Goal: Task Accomplishment & Management: Complete application form

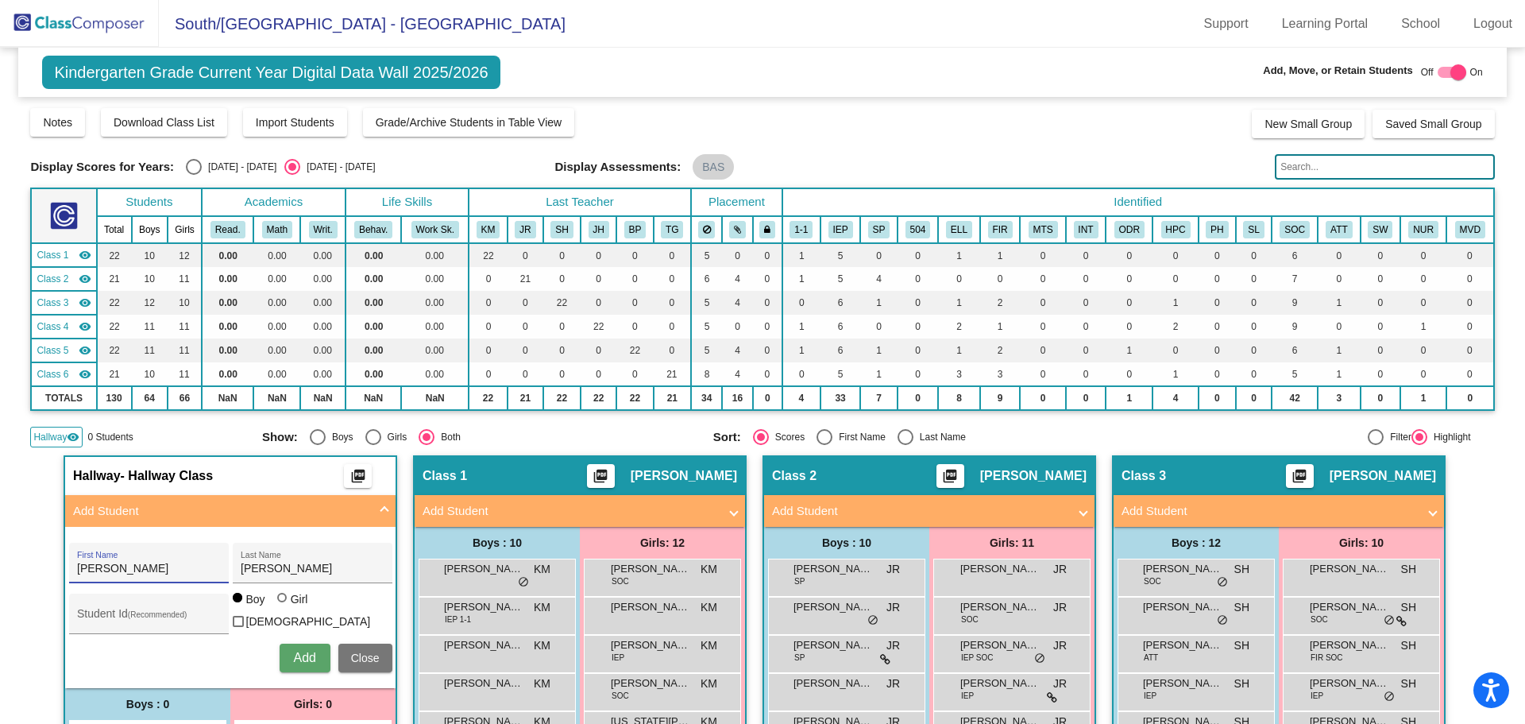
drag, startPoint x: 137, startPoint y: 570, endPoint x: 22, endPoint y: 581, distance: 115.7
click at [23, 573] on mat-sidenav-content "Kindergarten Grade Current Year Digital Data Wall 2025/2026 Add, Move, or Retai…" at bounding box center [762, 386] width 1525 height 676
type input "Legend"
type input "[PERSON_NAME]"
type input "17203"
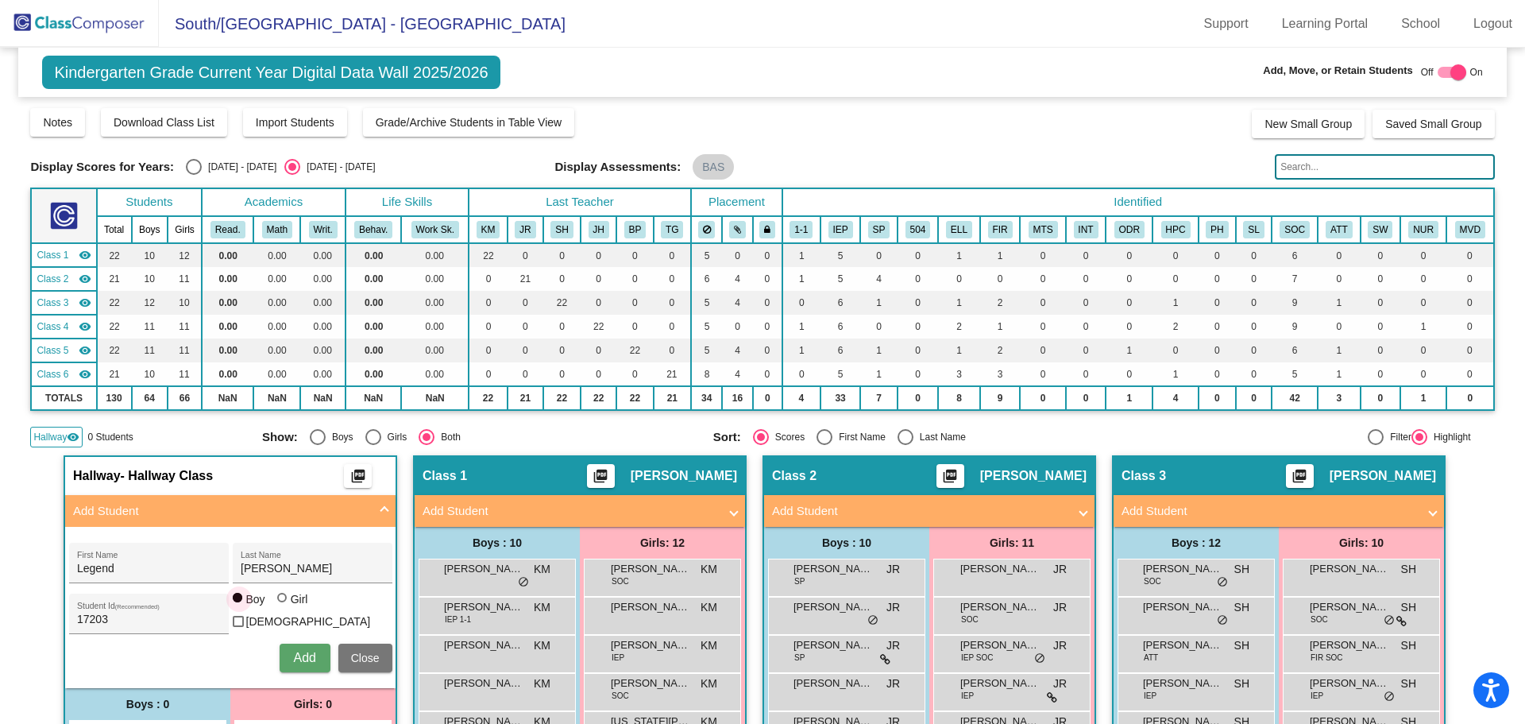
click at [293, 653] on span "Add" at bounding box center [304, 657] width 22 height 14
click at [52, 435] on span "Hallway" at bounding box center [49, 437] width 33 height 14
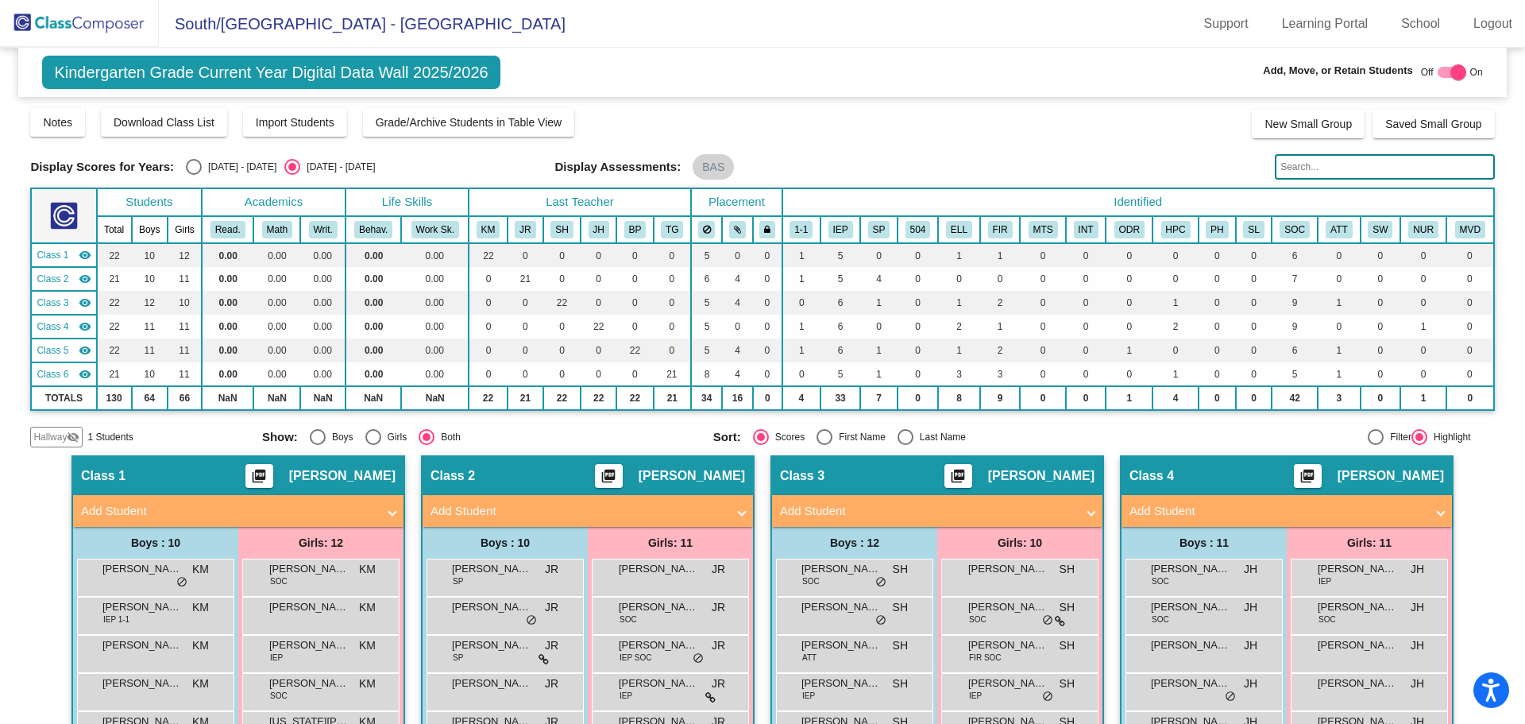
click at [56, 434] on span "Hallway" at bounding box center [49, 437] width 33 height 14
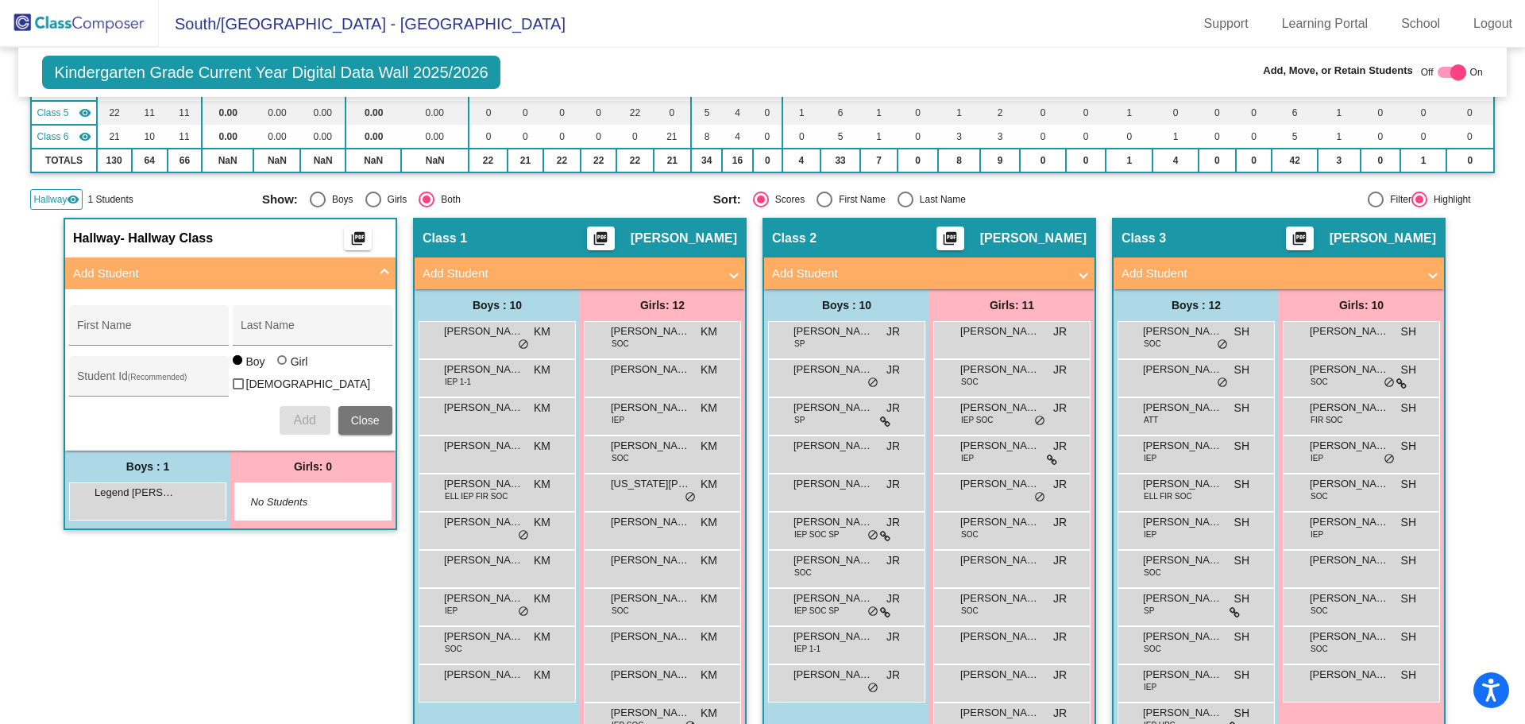
scroll to position [238, 0]
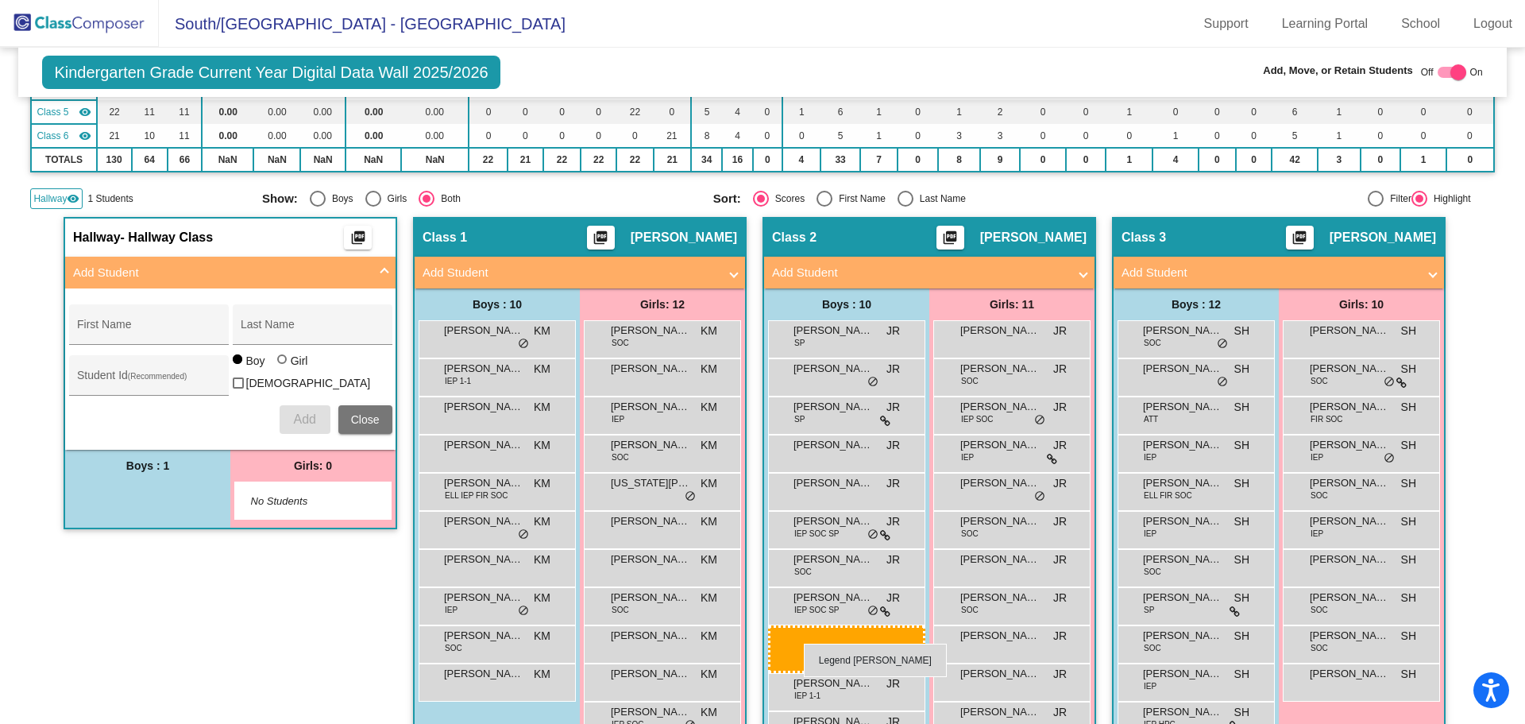
drag, startPoint x: 155, startPoint y: 490, endPoint x: 804, endPoint y: 643, distance: 666.7
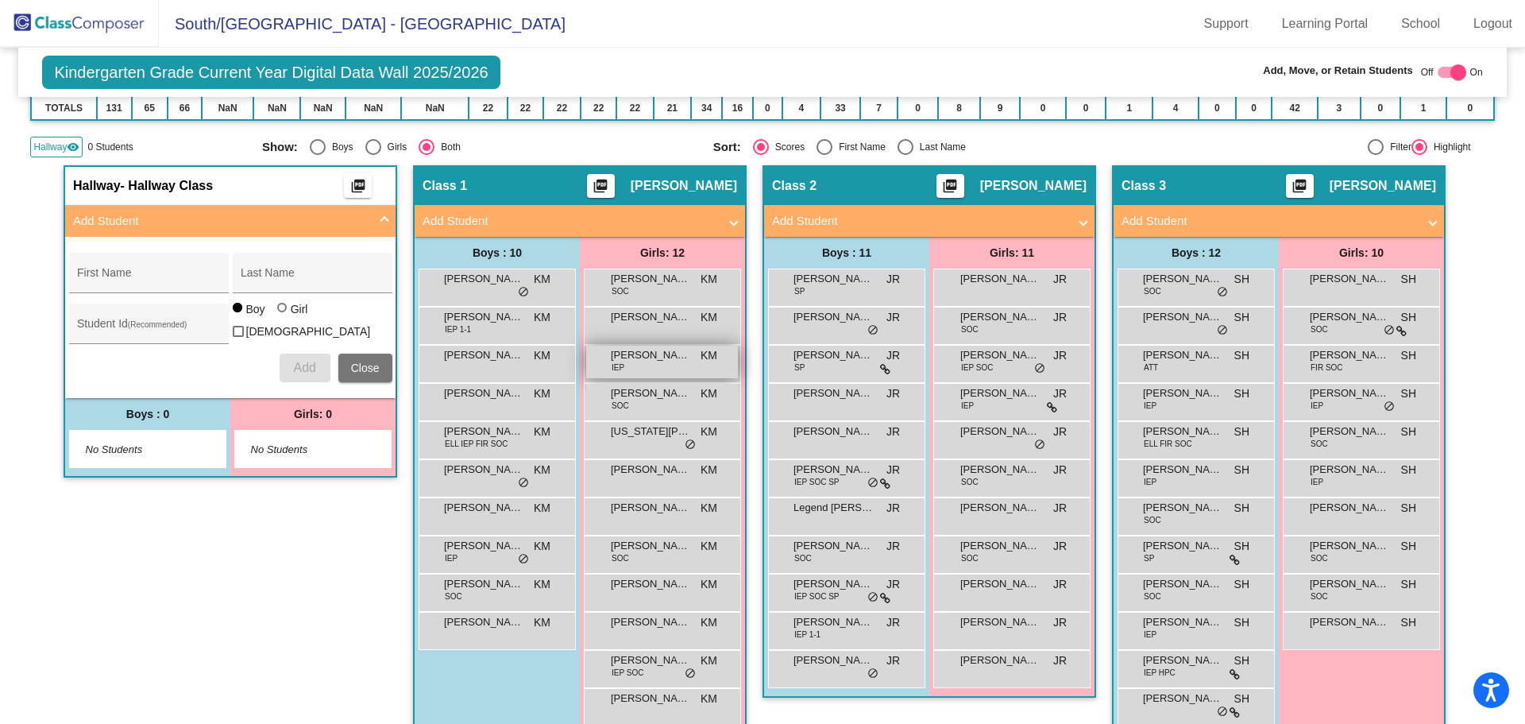
scroll to position [318, 0]
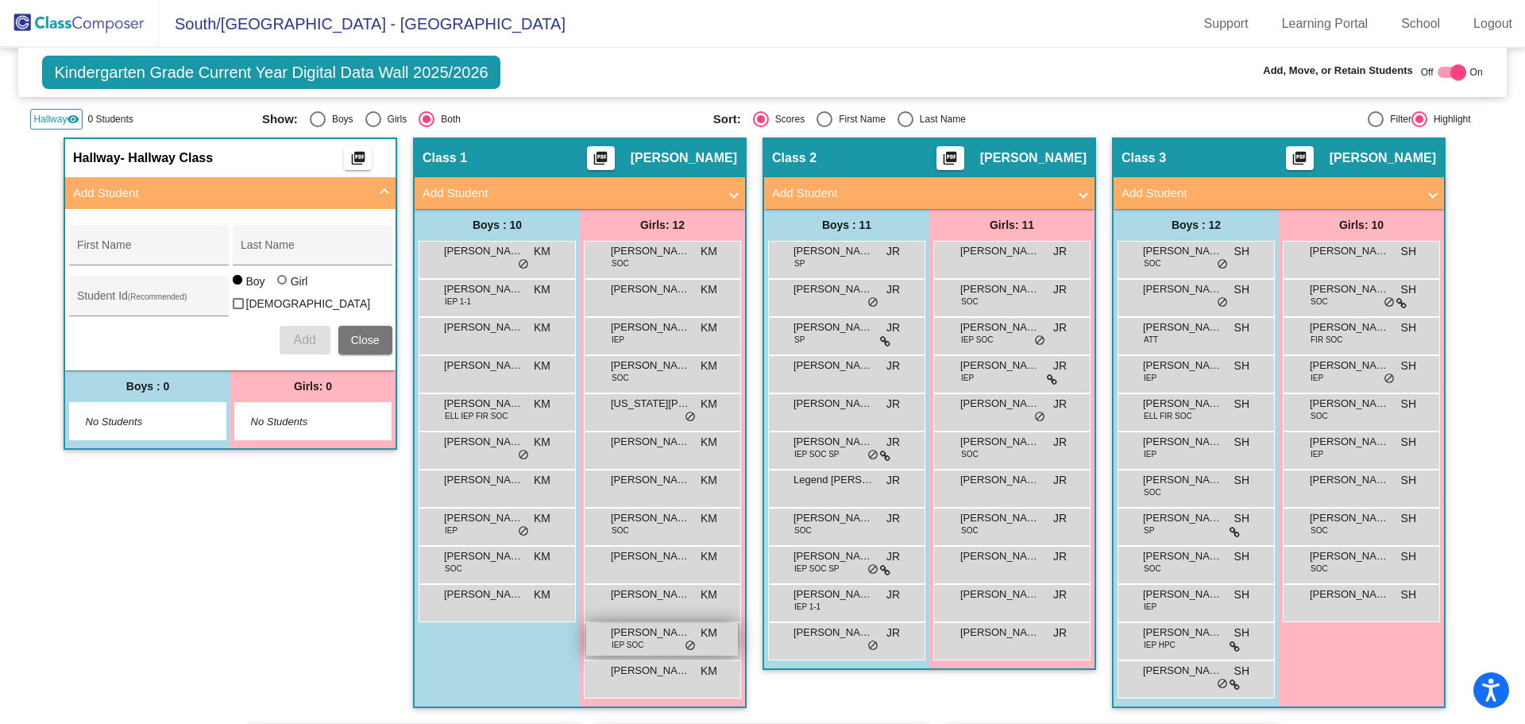
click at [618, 633] on span "[PERSON_NAME]" at bounding box center [650, 632] width 79 height 16
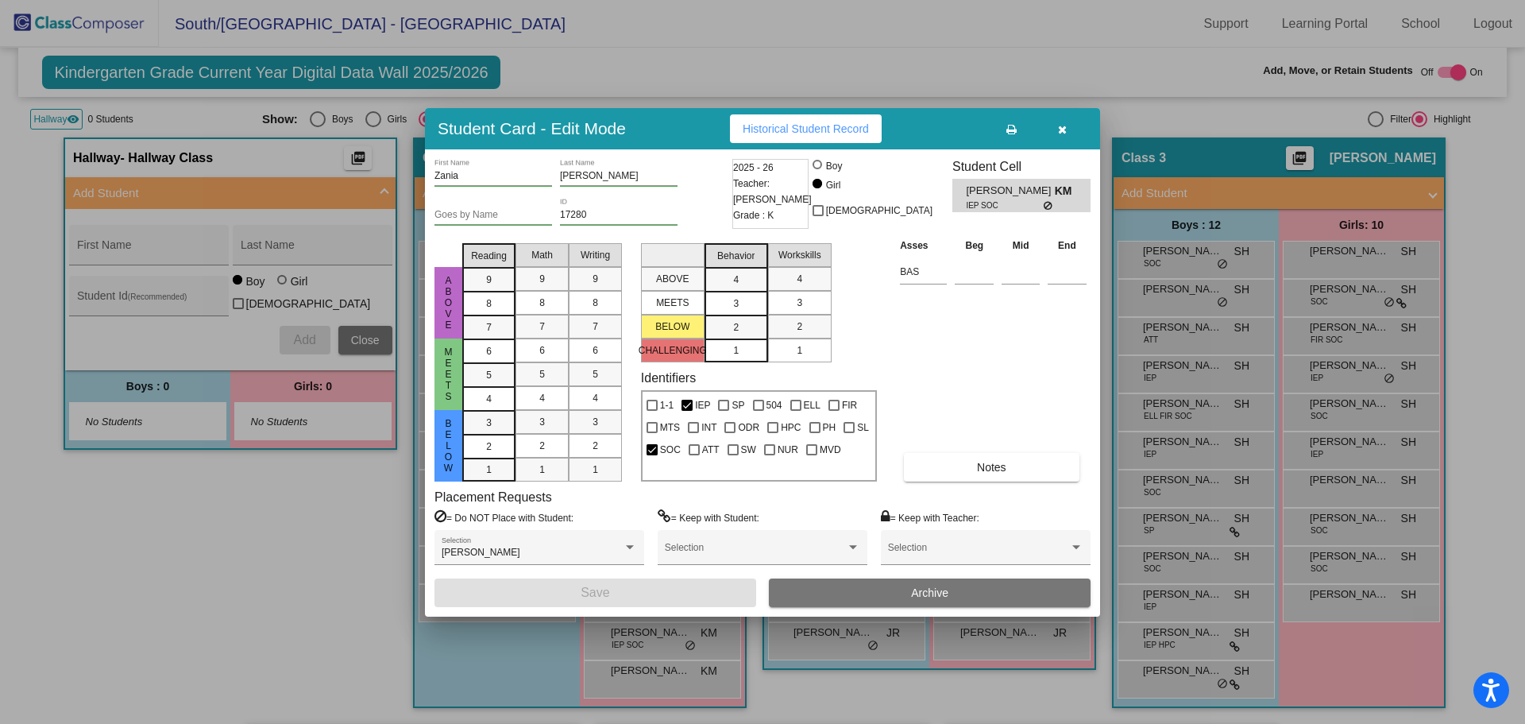
click at [847, 591] on button "Archive" at bounding box center [930, 592] width 322 height 29
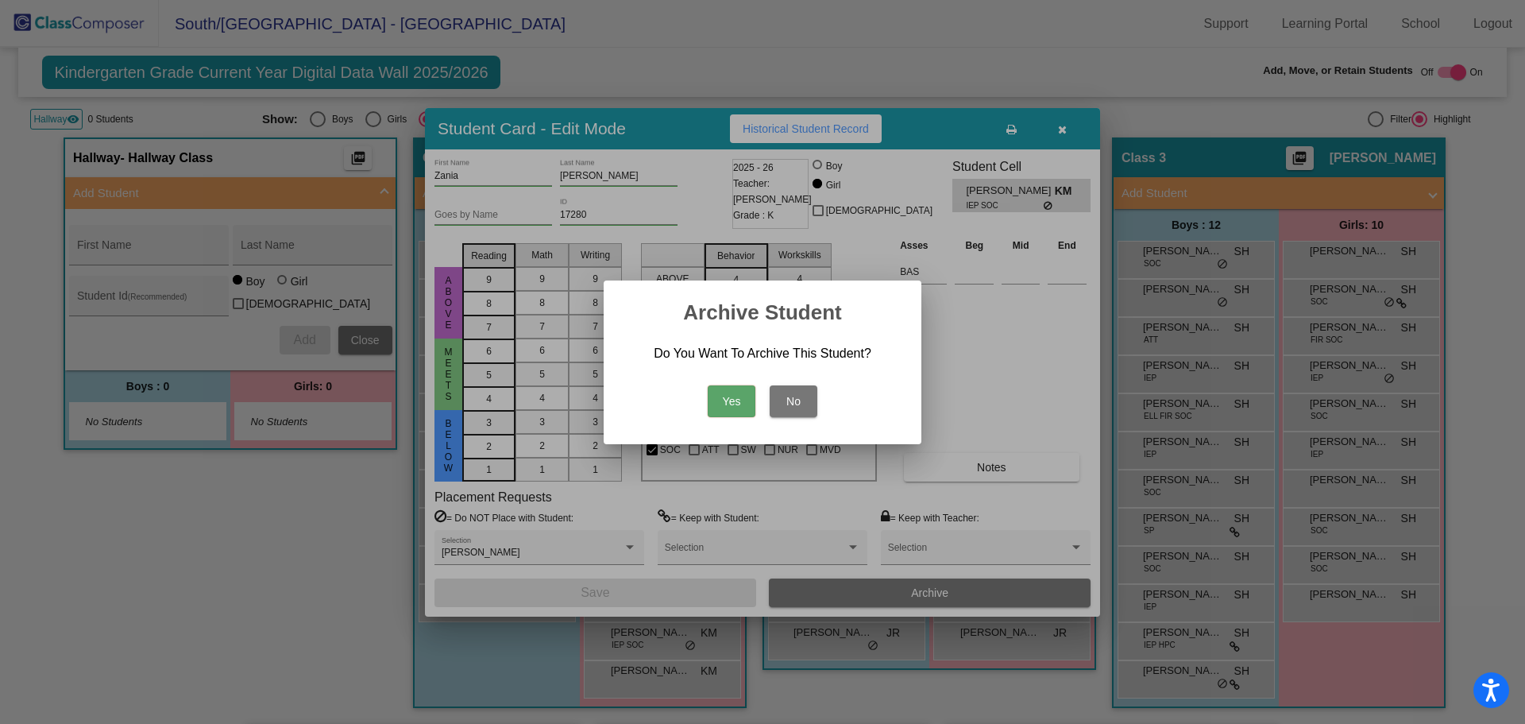
click at [727, 395] on button "Yes" at bounding box center [732, 401] width 48 height 32
